Goal: Task Accomplishment & Management: Manage account settings

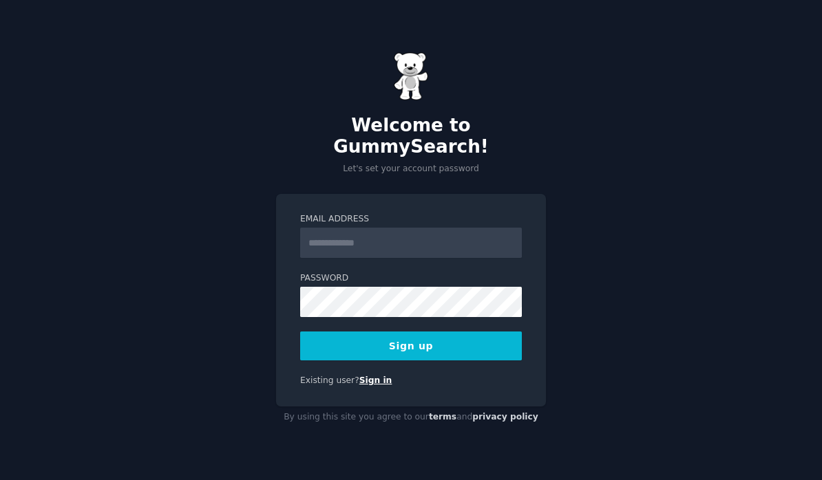
click at [363, 376] on link "Sign in" at bounding box center [375, 381] width 33 height 10
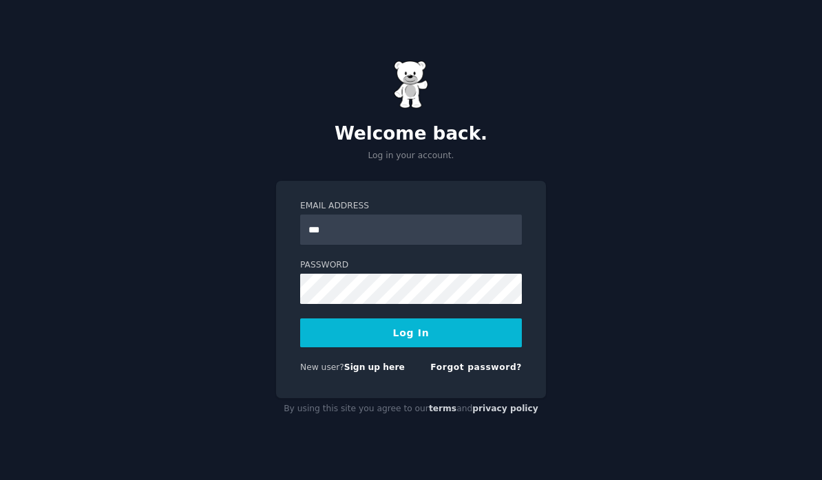
type input "**********"
click at [459, 337] on button "Log In" at bounding box center [411, 333] width 222 height 29
click at [506, 370] on link "Forgot password?" at bounding box center [476, 368] width 92 height 10
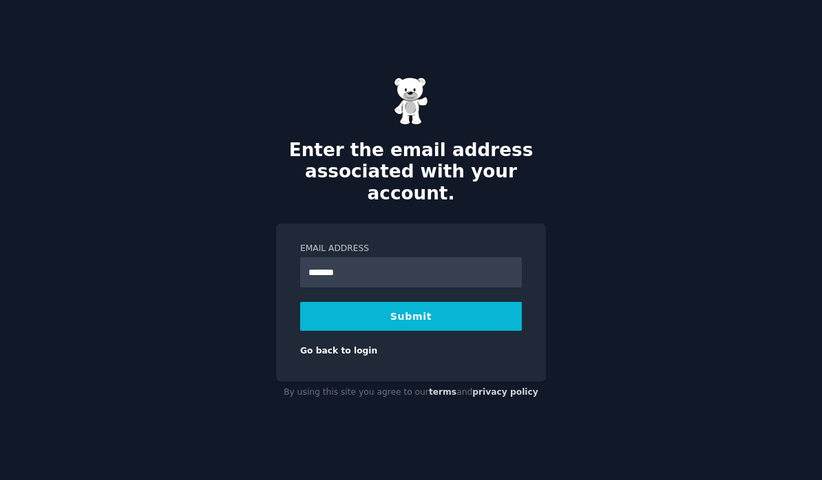
type input "**********"
click at [461, 302] on button "Submit" at bounding box center [411, 316] width 222 height 29
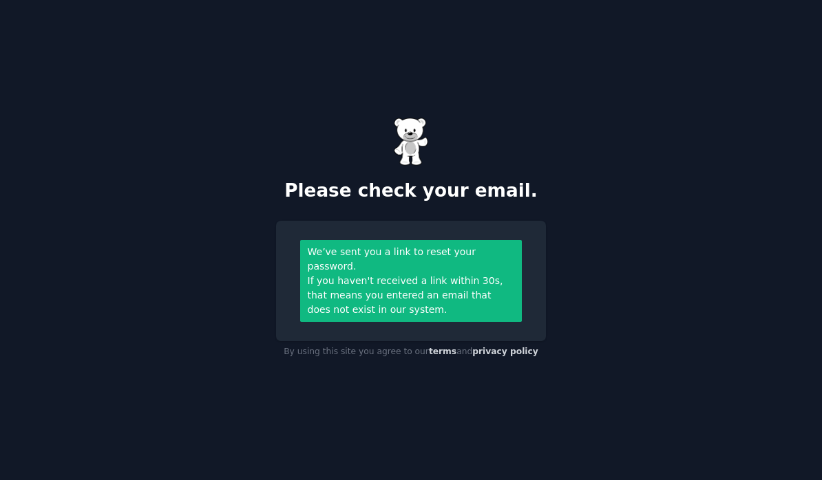
click at [593, 235] on div "Please check your email. We’ve sent you a link to reset your password. If you h…" at bounding box center [411, 240] width 822 height 480
click at [592, 233] on div "Please check your email. We’ve sent you a link to reset your password. If you h…" at bounding box center [411, 240] width 822 height 480
click at [531, 175] on div "Please check your email." at bounding box center [411, 160] width 270 height 85
click at [530, 165] on div "Please check your email." at bounding box center [411, 160] width 270 height 85
click at [714, 279] on div "Please check your email. We’ve sent you a link to reset your password. If you h…" at bounding box center [411, 240] width 822 height 480
